Goal: Navigation & Orientation: Find specific page/section

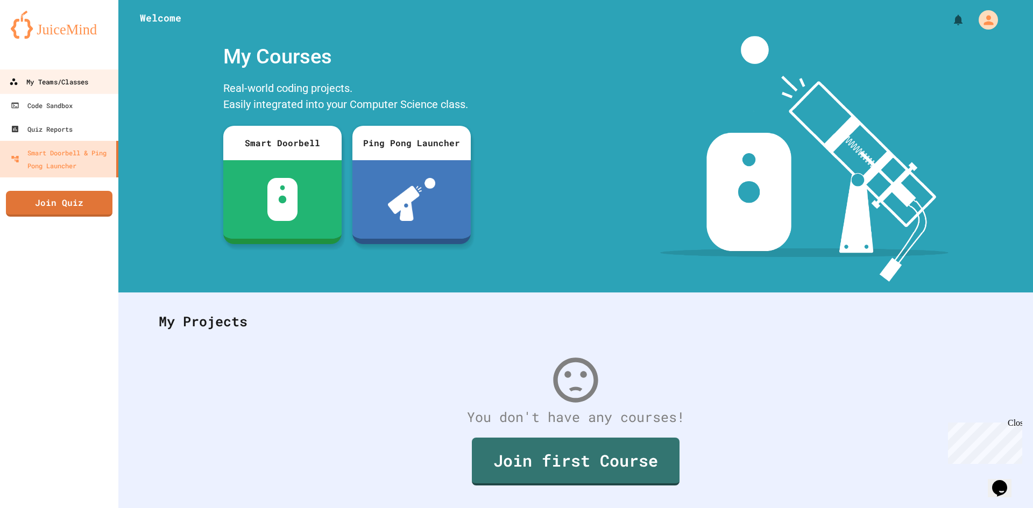
click at [54, 86] on div "My Teams/Classes" at bounding box center [48, 81] width 79 height 13
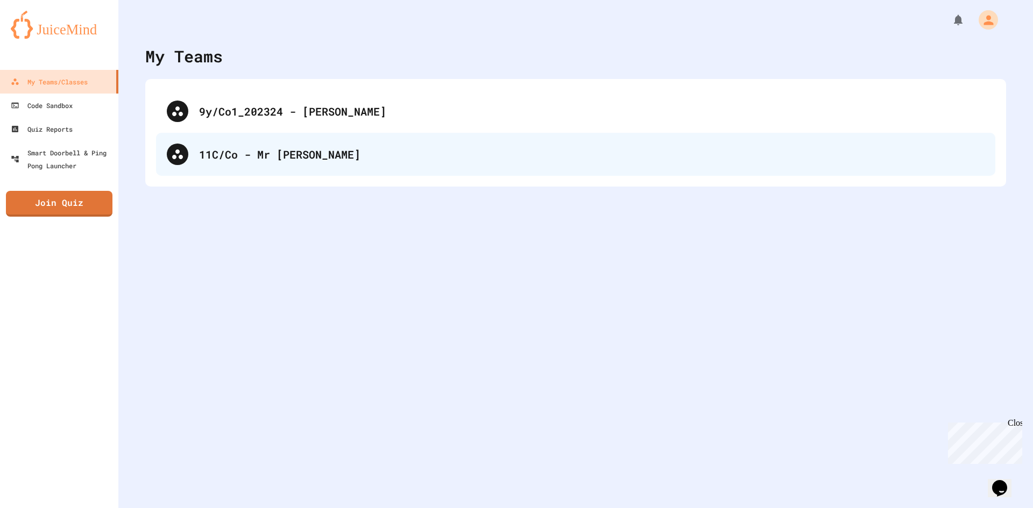
click at [255, 166] on div "11C/Co - Mr [PERSON_NAME]" at bounding box center [575, 154] width 839 height 43
